Goal: Find specific page/section: Find specific page/section

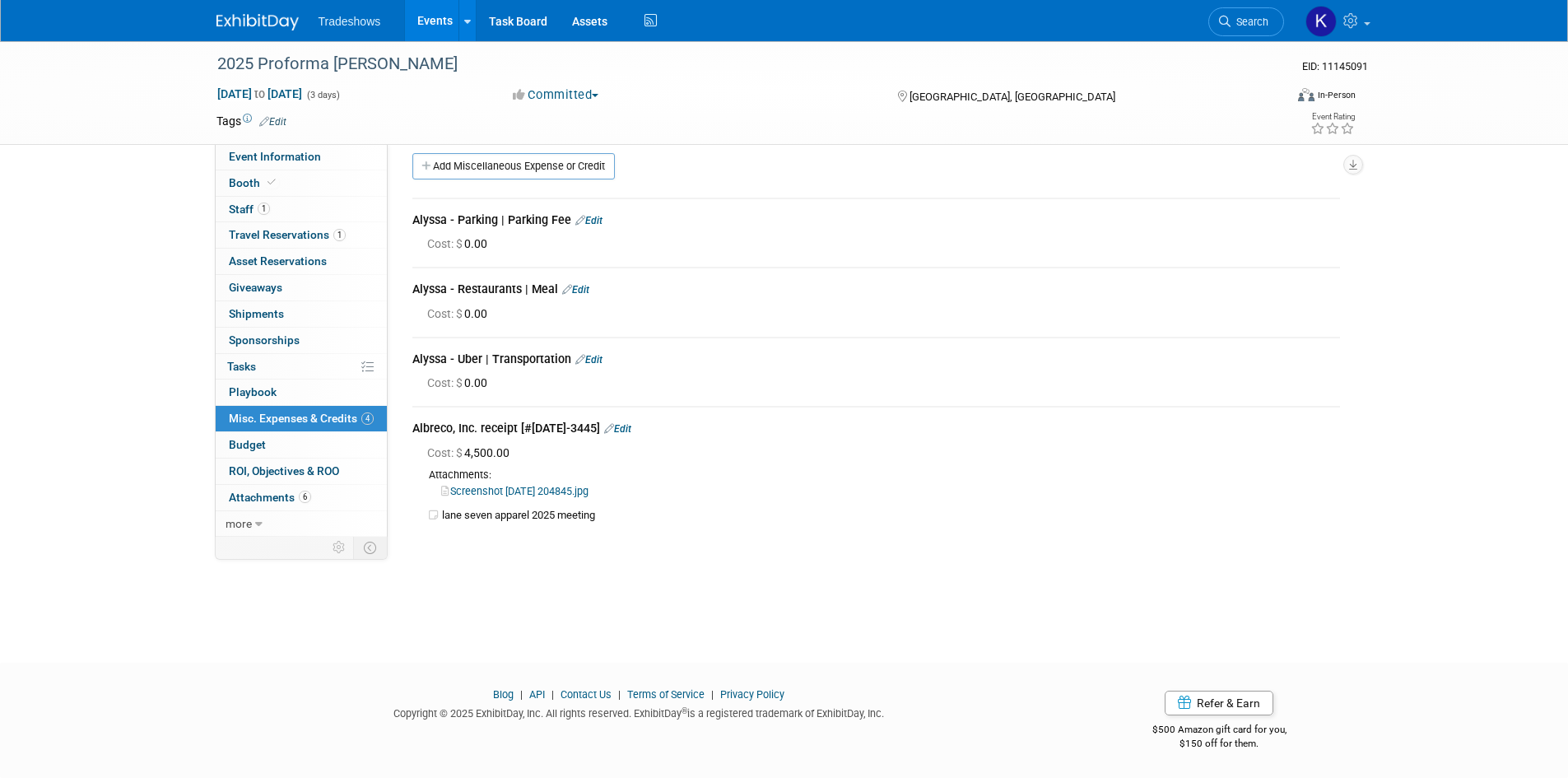
click at [227, 19] on img at bounding box center [257, 22] width 83 height 17
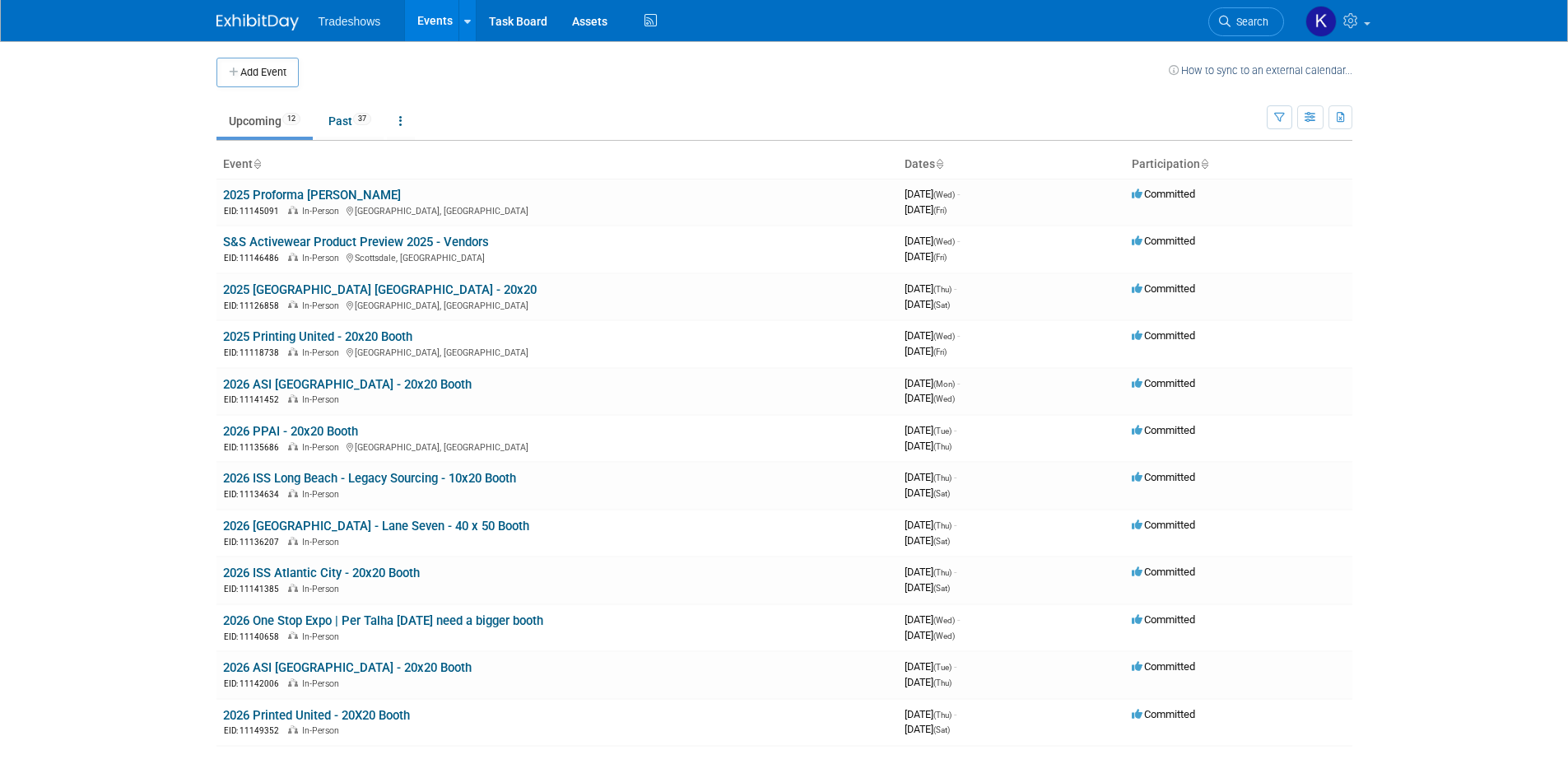
click at [282, 123] on link "Upcoming 12" at bounding box center [264, 121] width 97 height 31
click at [1403, 289] on body "Tradeshows Events Add Event Bulk Upload Events Shareable Event Boards Recently …" at bounding box center [784, 389] width 1568 height 778
